Goal: Check status: Check status

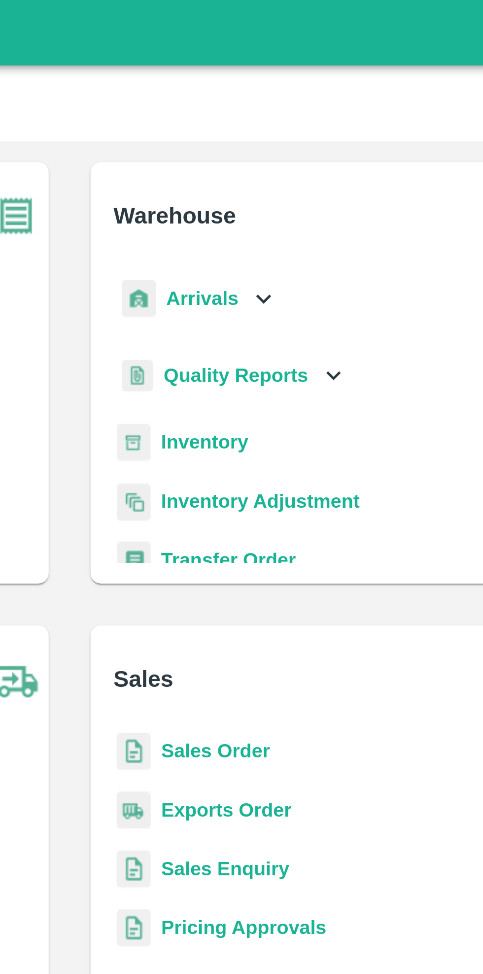
click at [307, 106] on div "Arrivals" at bounding box center [289, 113] width 61 height 22
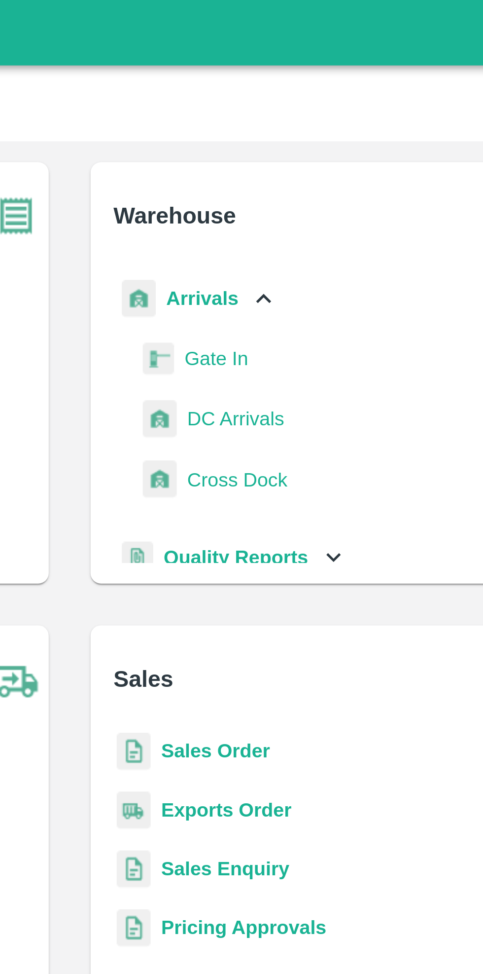
click at [309, 154] on span "DC Arrivals" at bounding box center [304, 157] width 36 height 11
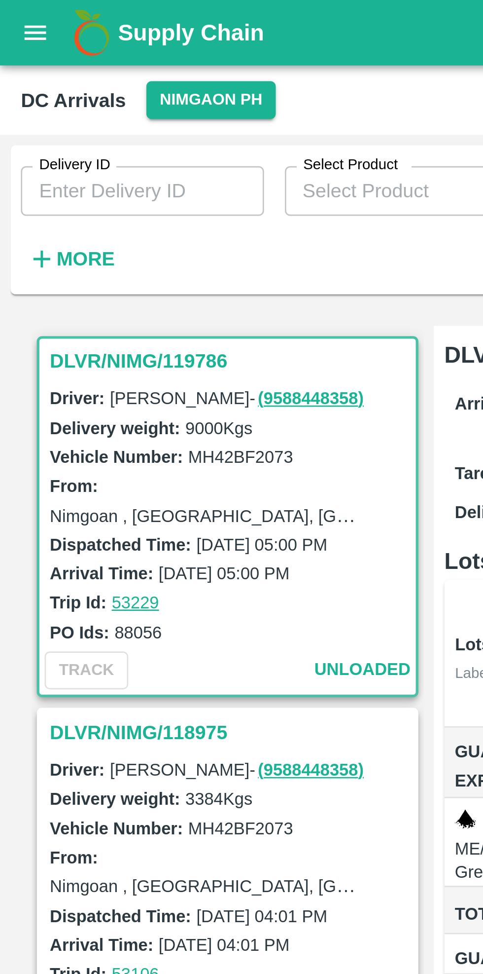
click at [79, 36] on button "Nimgaon PH" at bounding box center [79, 38] width 48 height 14
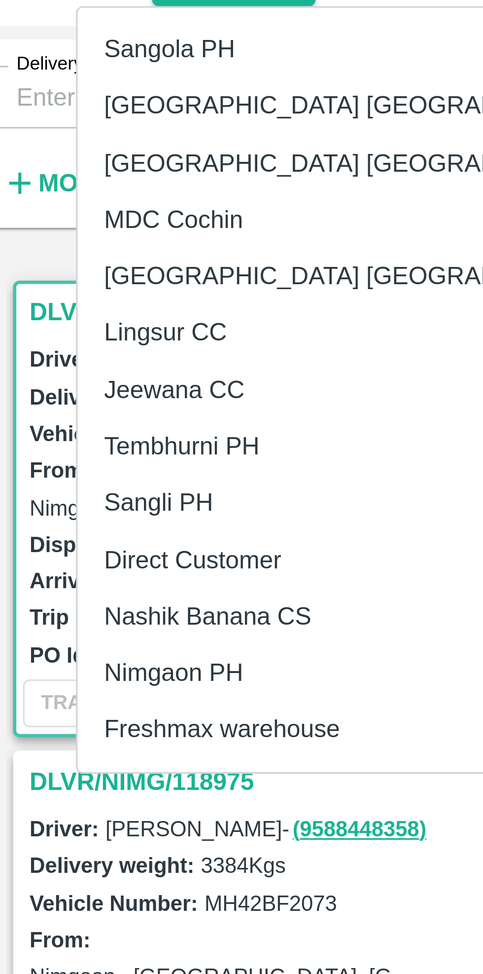
click at [60, 174] on li "Tembhurni PH" at bounding box center [118, 176] width 170 height 17
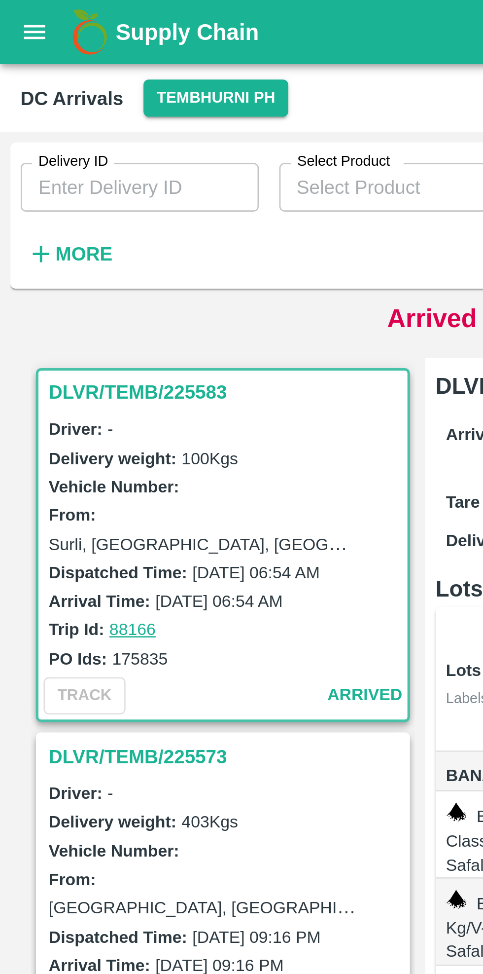
click at [28, 103] on h6 "More" at bounding box center [32, 97] width 22 height 13
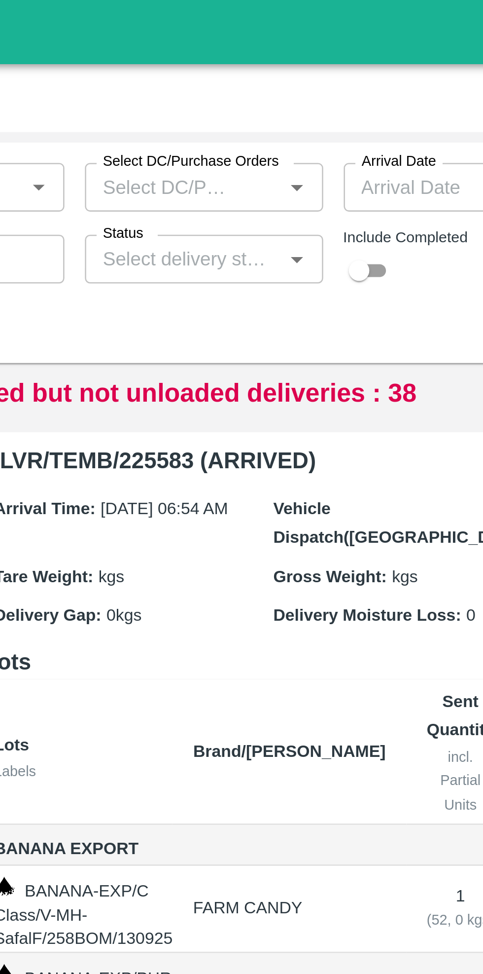
click at [315, 101] on input "checkbox" at bounding box center [312, 104] width 36 height 12
checkbox input "true"
click at [268, 102] on input "Status" at bounding box center [245, 99] width 70 height 13
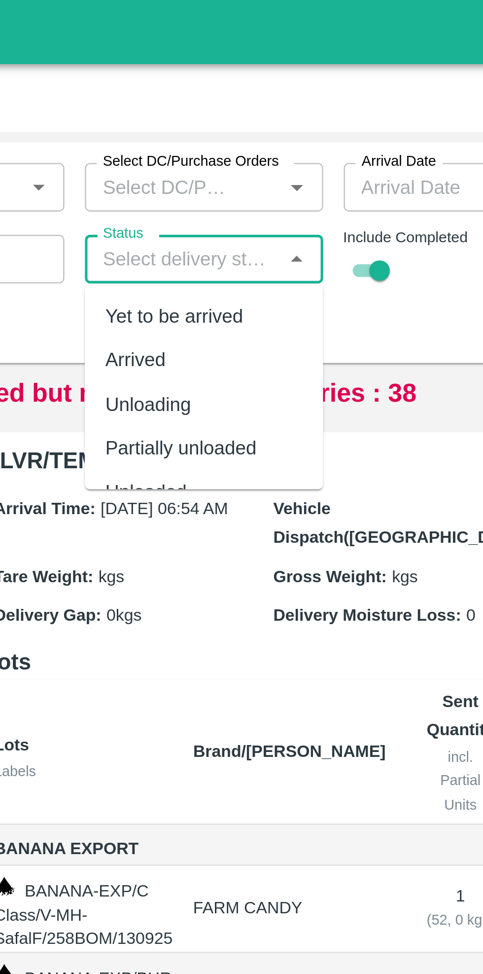
click at [242, 128] on div "Yet to be arrived" at bounding box center [253, 121] width 92 height 17
type input "Yet to be arrived"
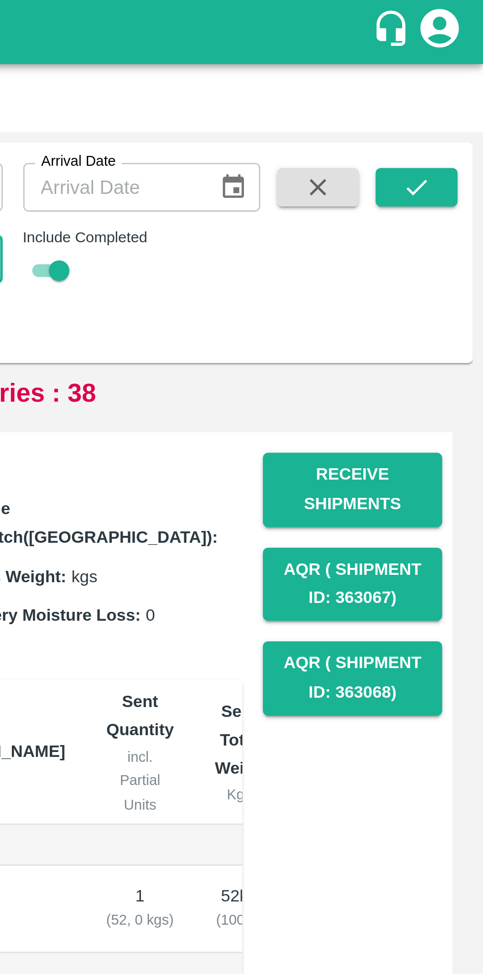
click at [456, 73] on icon "submit" at bounding box center [458, 72] width 8 height 6
